Goal: Find specific page/section: Find specific page/section

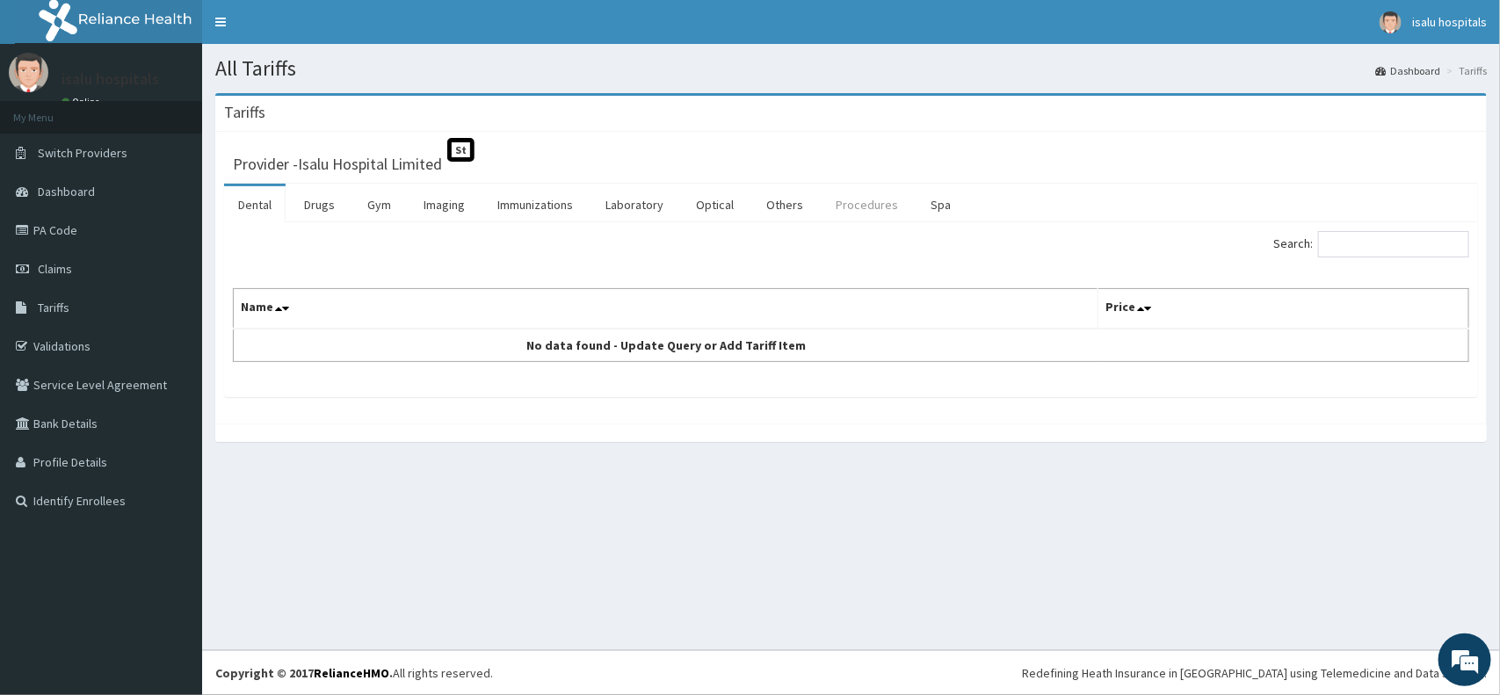
click at [852, 216] on link "Procedures" at bounding box center [866, 204] width 90 height 37
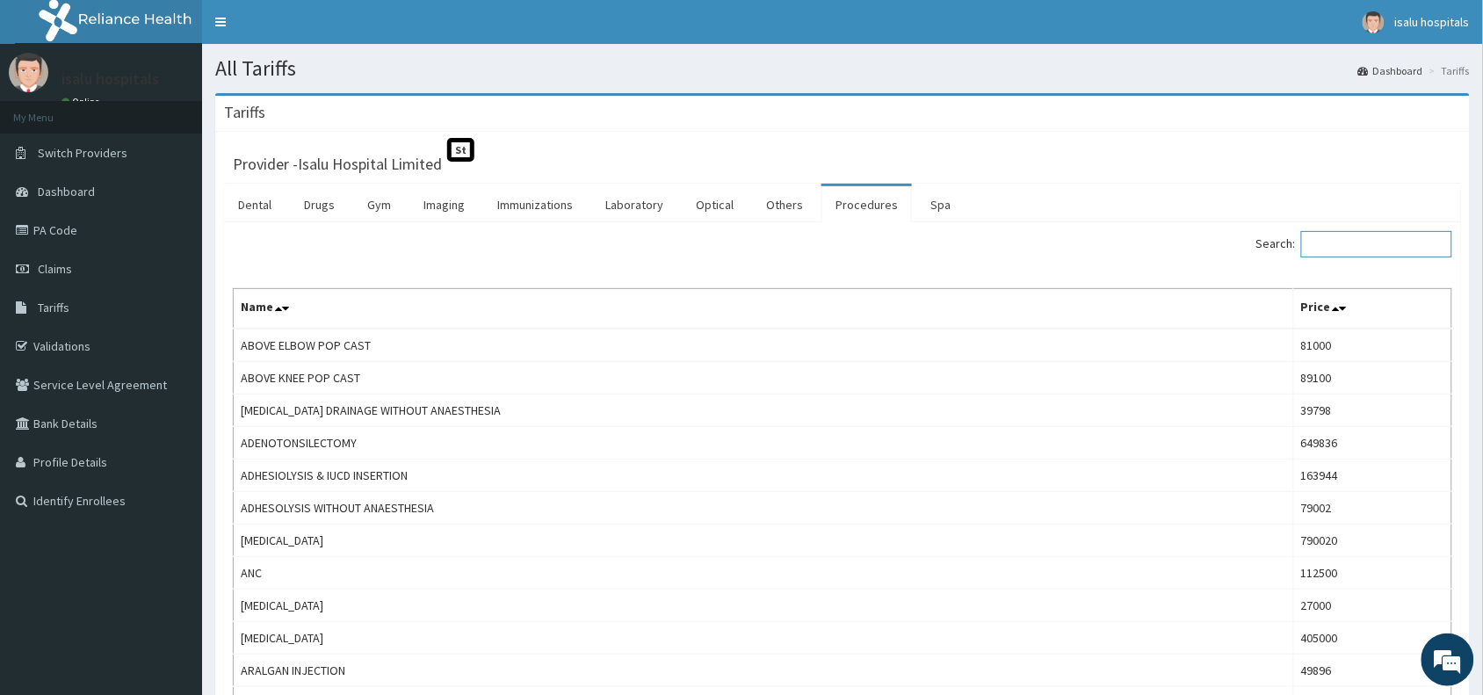
click at [1410, 249] on input "Search:" at bounding box center [1376, 244] width 151 height 26
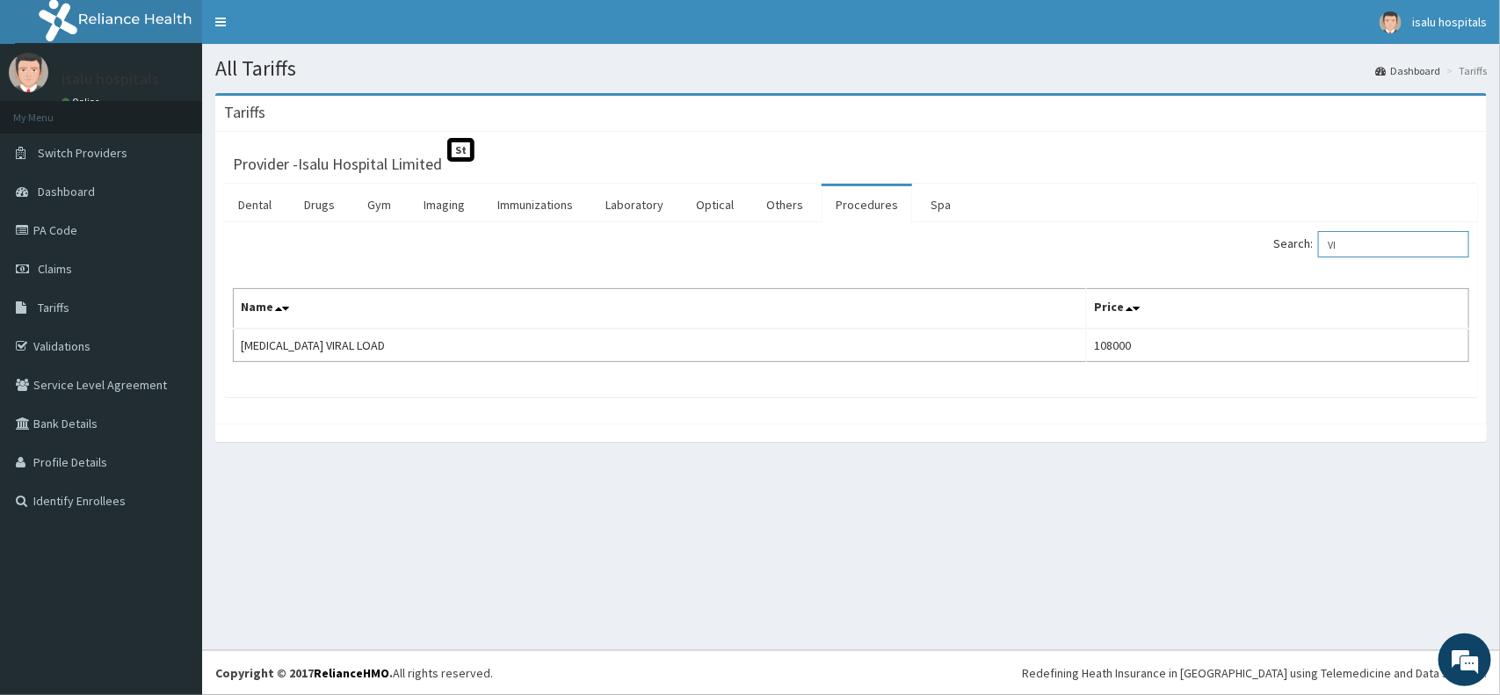
type input "V"
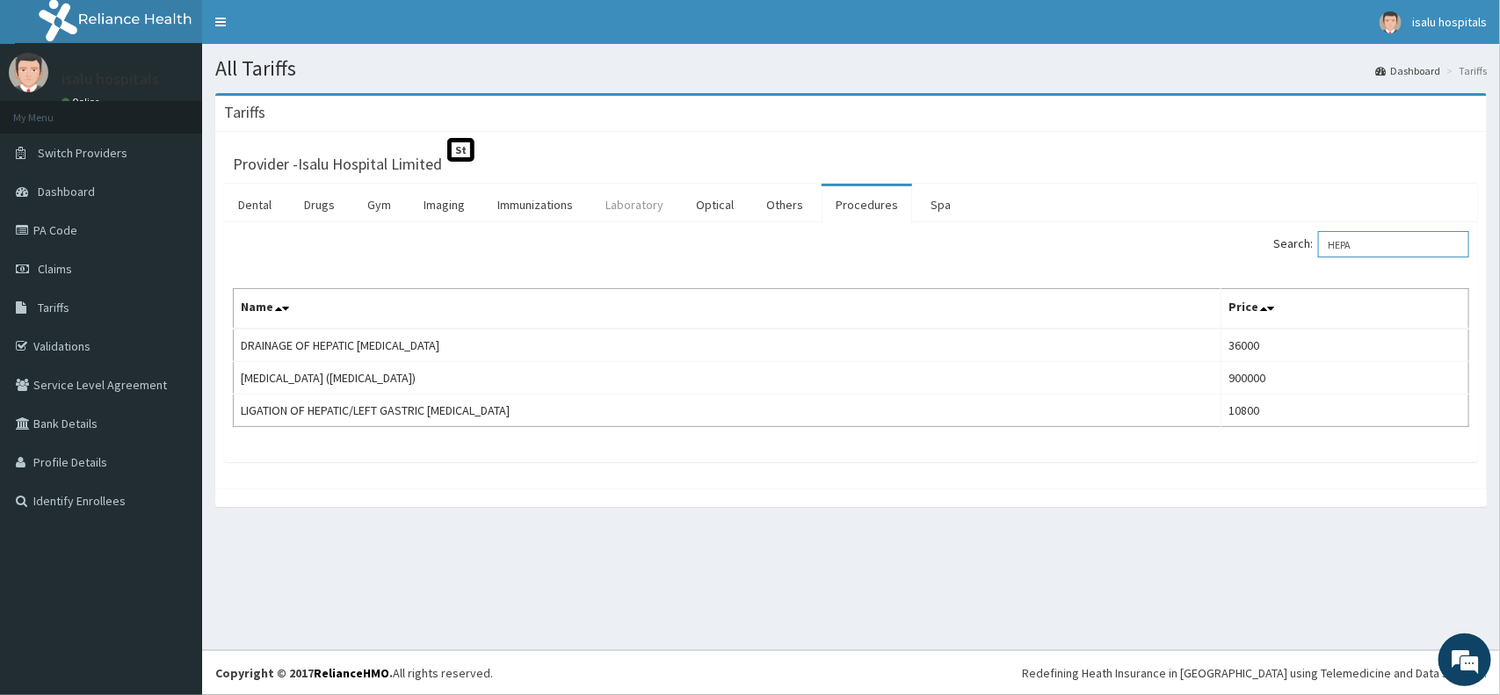
type input "HEPA"
click at [634, 209] on link "Laboratory" at bounding box center [634, 204] width 86 height 37
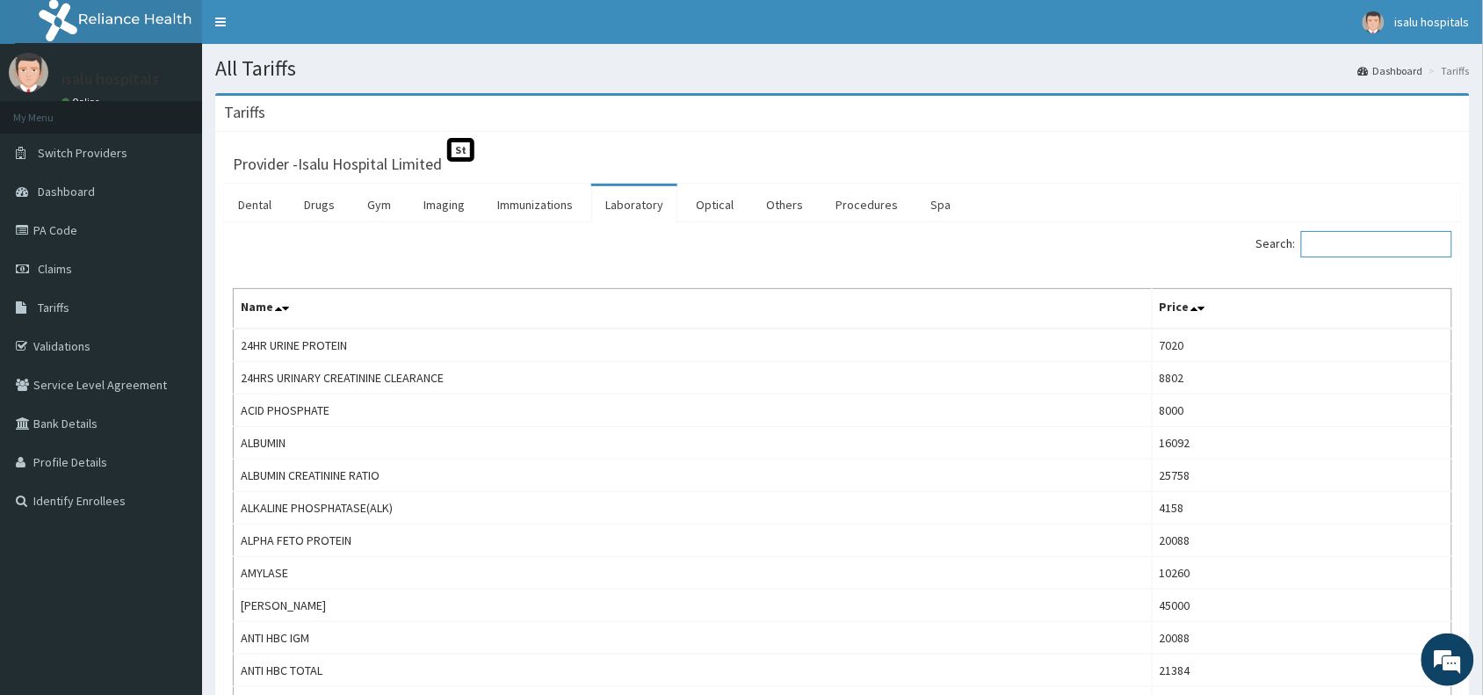
click at [1411, 247] on input "Search:" at bounding box center [1376, 244] width 151 height 26
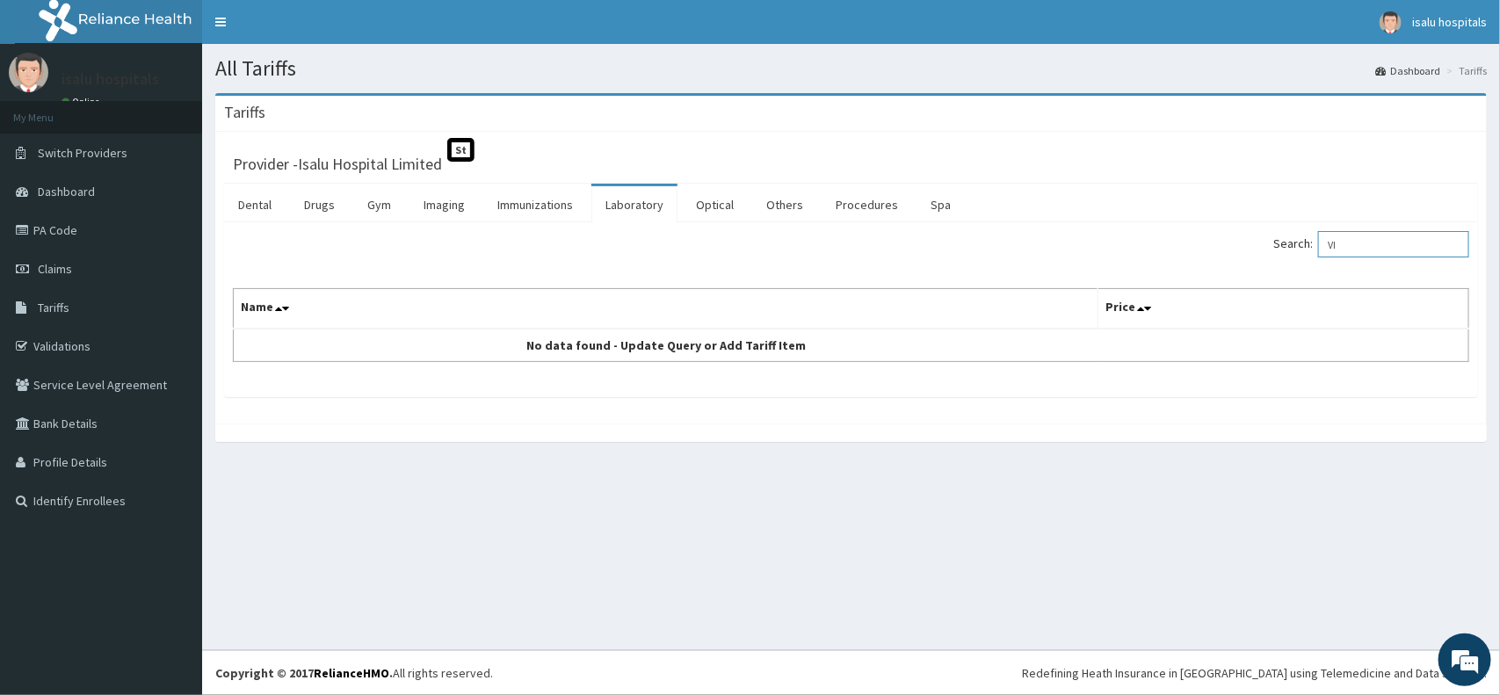
type input "V"
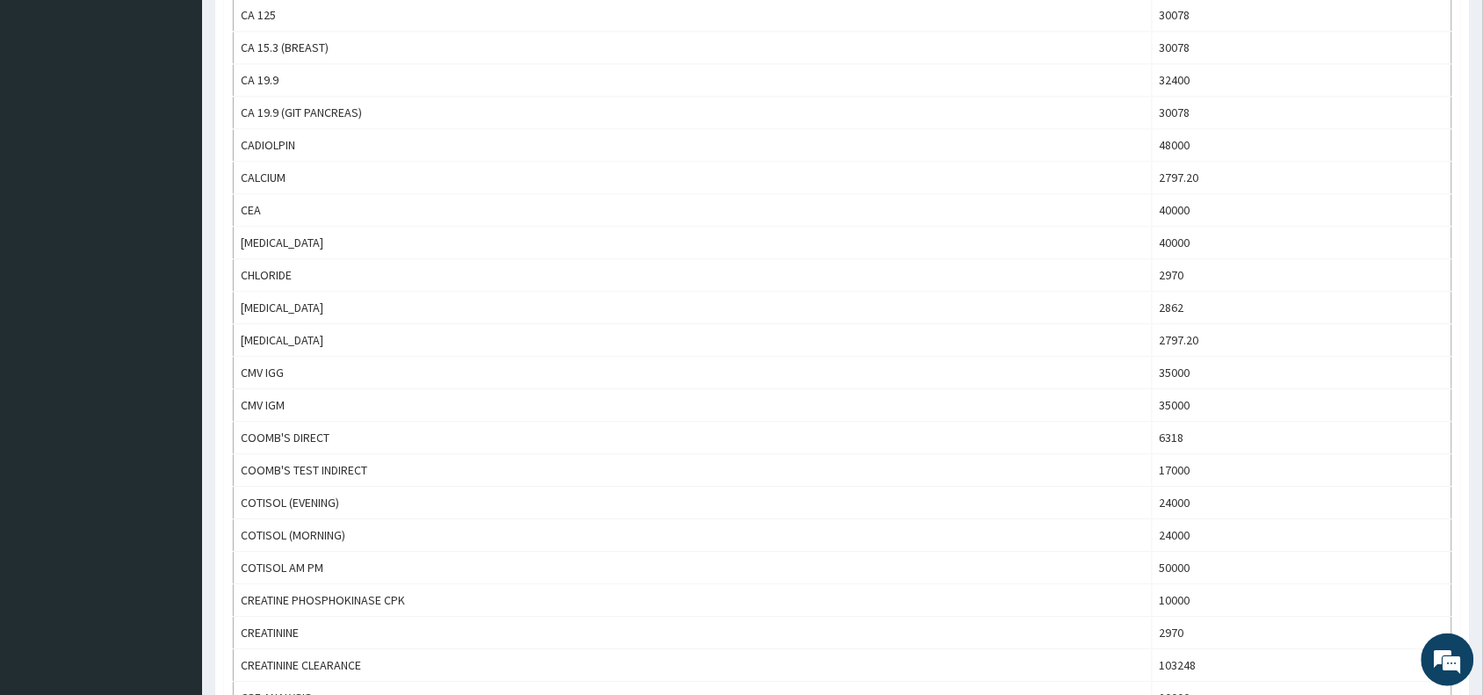
scroll to position [1467, 0]
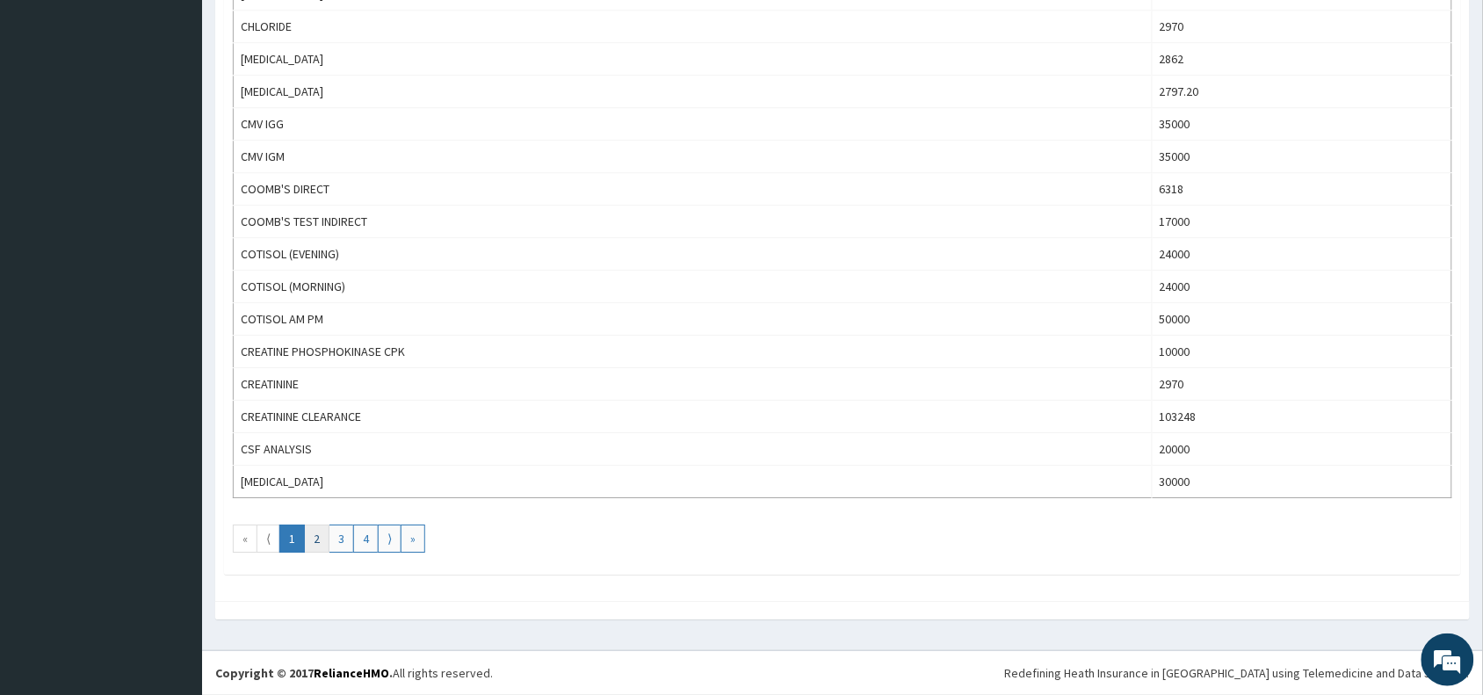
click at [322, 541] on link "2" at bounding box center [316, 538] width 25 height 28
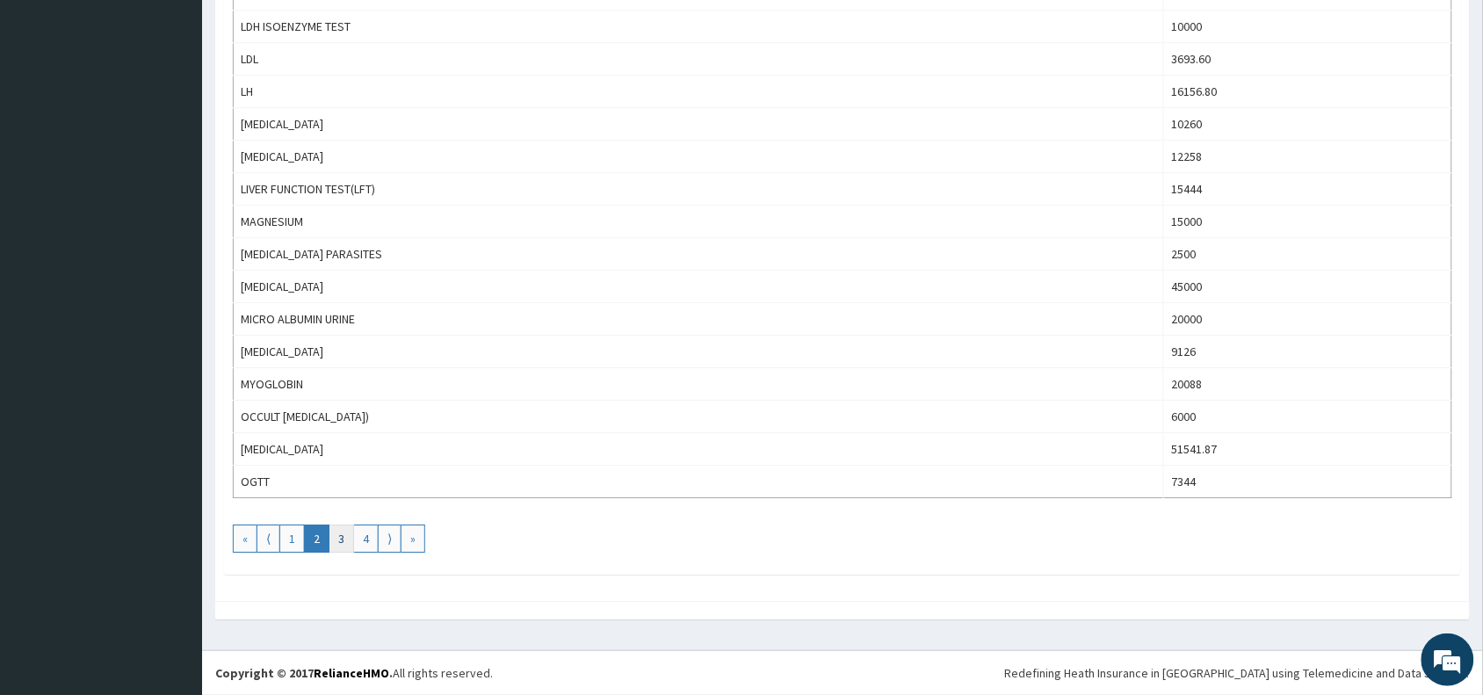
click at [344, 538] on link "3" at bounding box center [341, 538] width 25 height 28
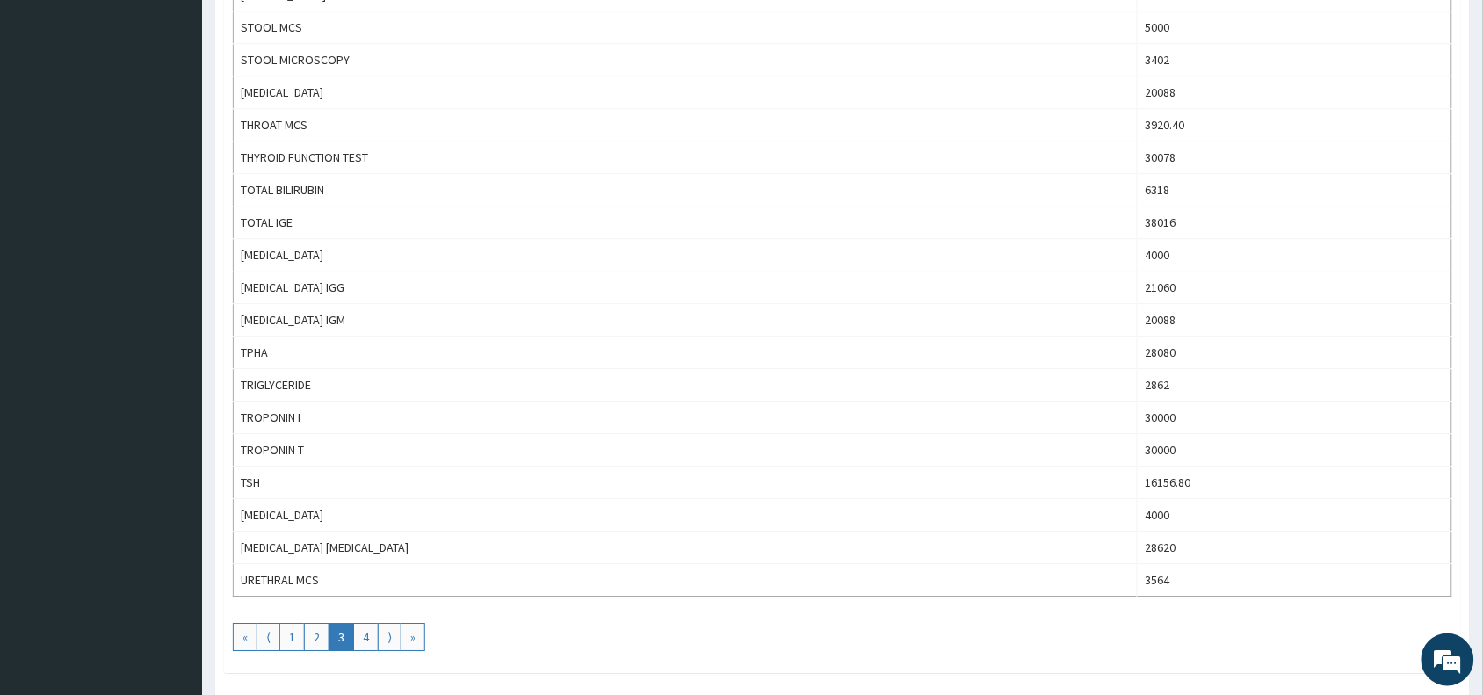
scroll to position [1427, 0]
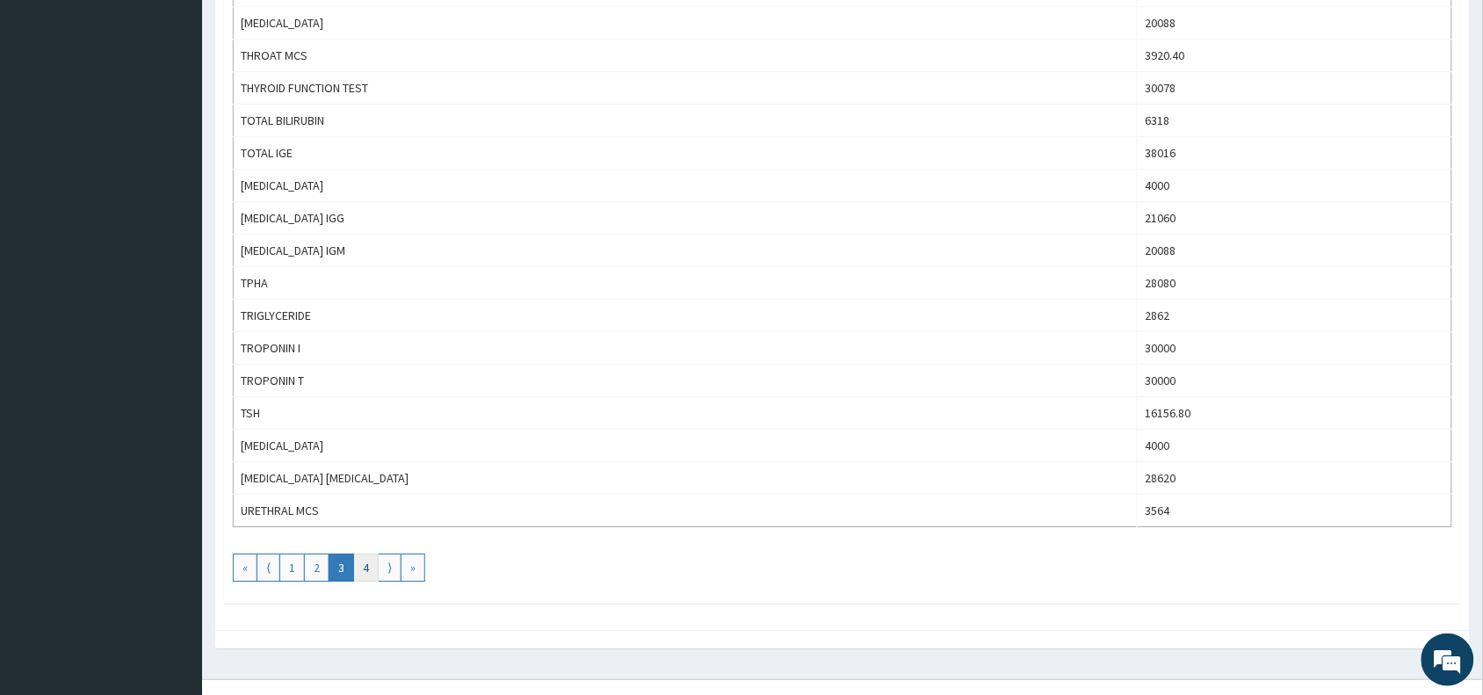
click at [362, 582] on link "4" at bounding box center [365, 567] width 25 height 28
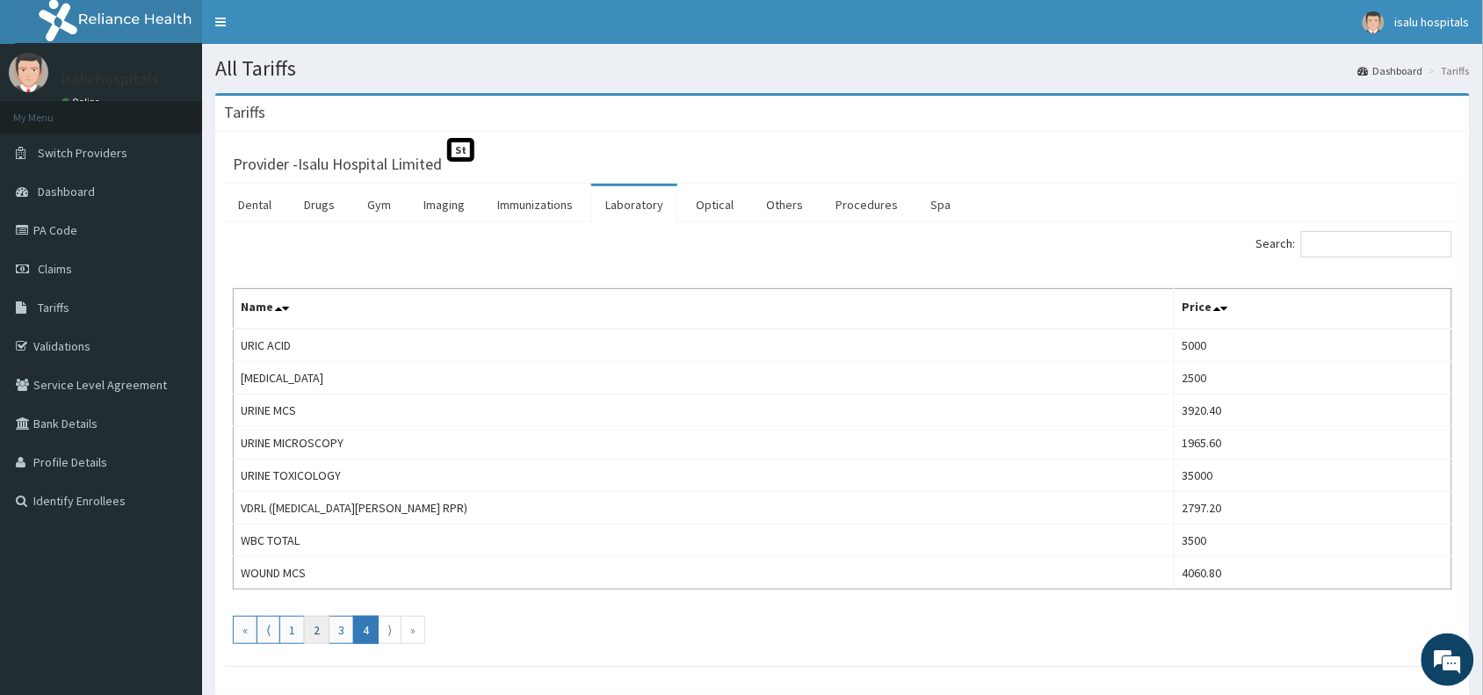
click at [314, 633] on link "2" at bounding box center [316, 630] width 25 height 28
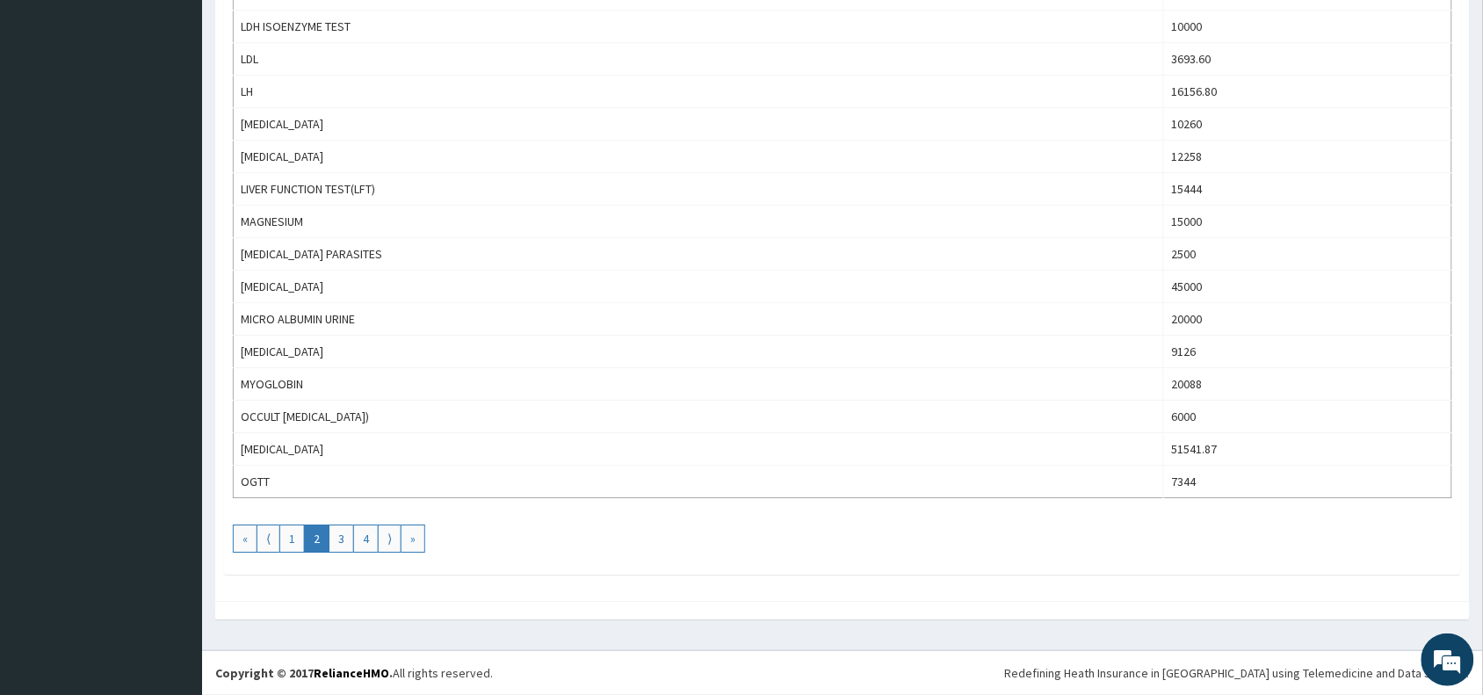
scroll to position [1467, 0]
click at [285, 541] on link "1" at bounding box center [291, 538] width 25 height 28
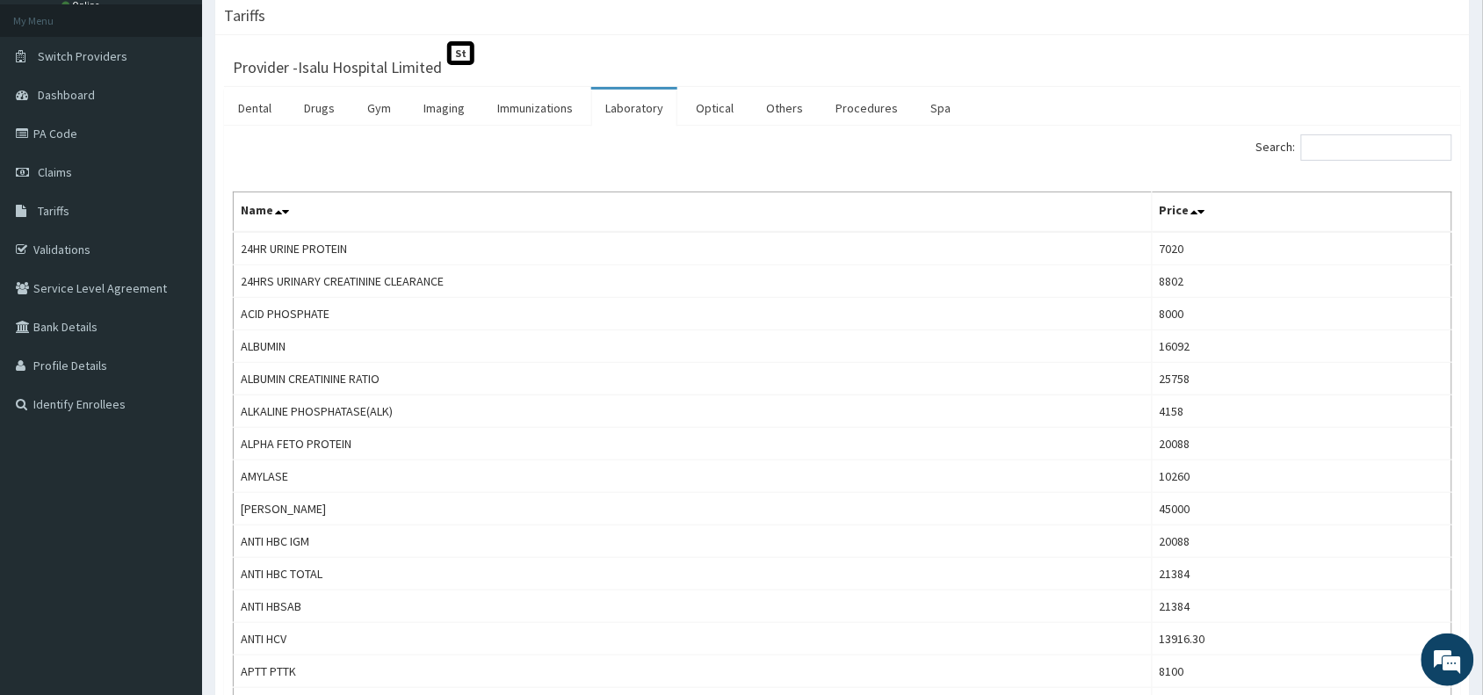
scroll to position [0, 0]
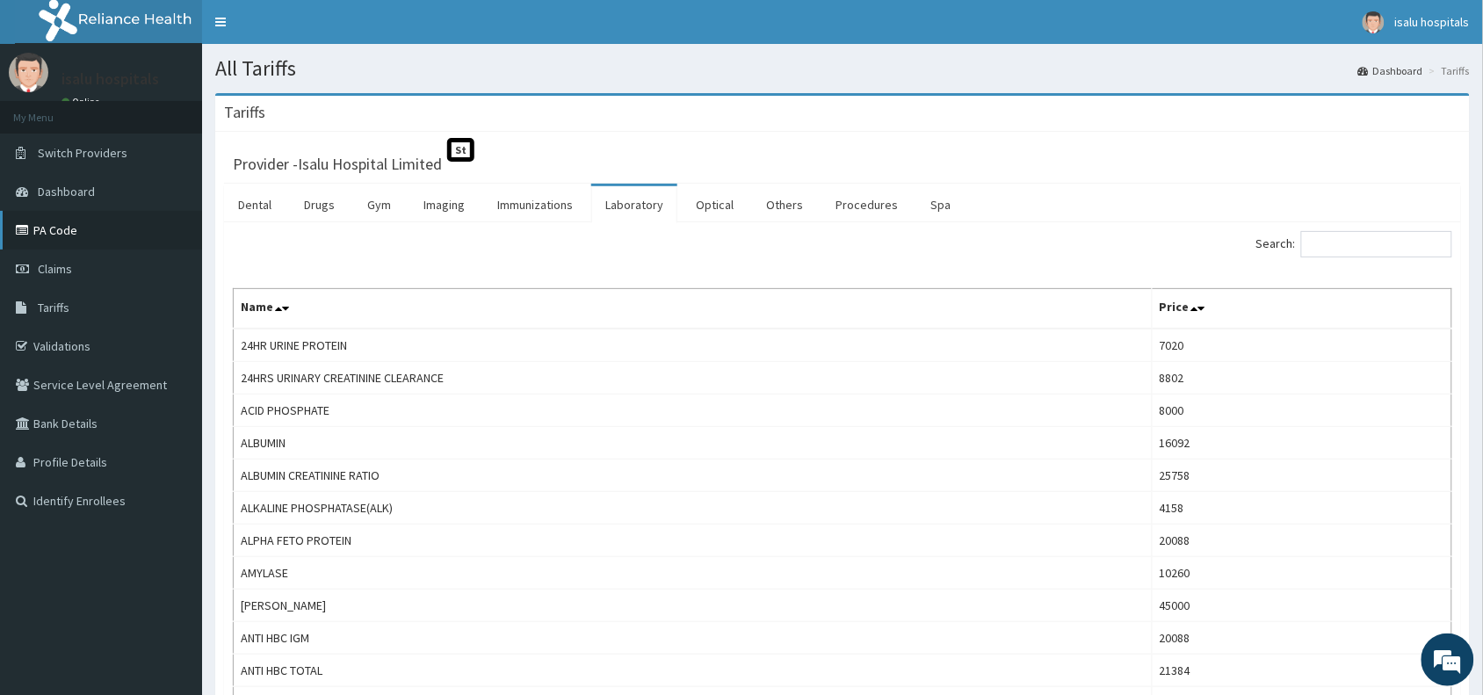
click at [70, 233] on link "PA Code" at bounding box center [101, 230] width 202 height 39
